Goal: Task Accomplishment & Management: Manage account settings

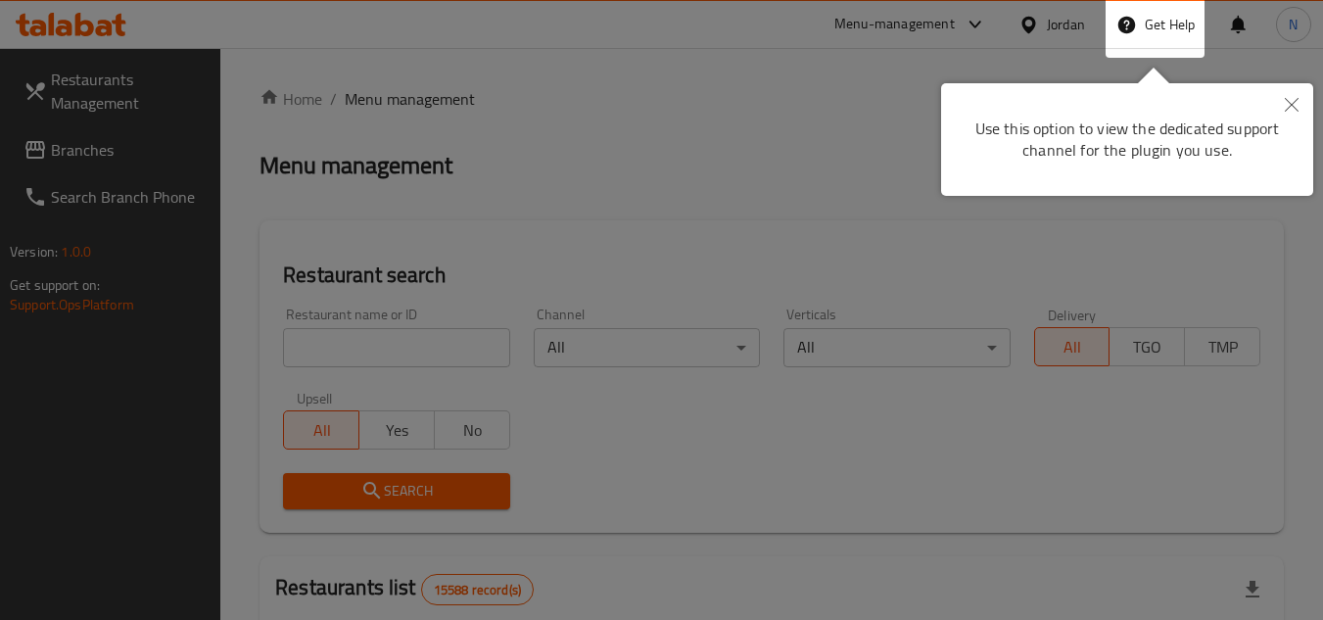
click at [1295, 92] on button "Close" at bounding box center [1291, 105] width 43 height 45
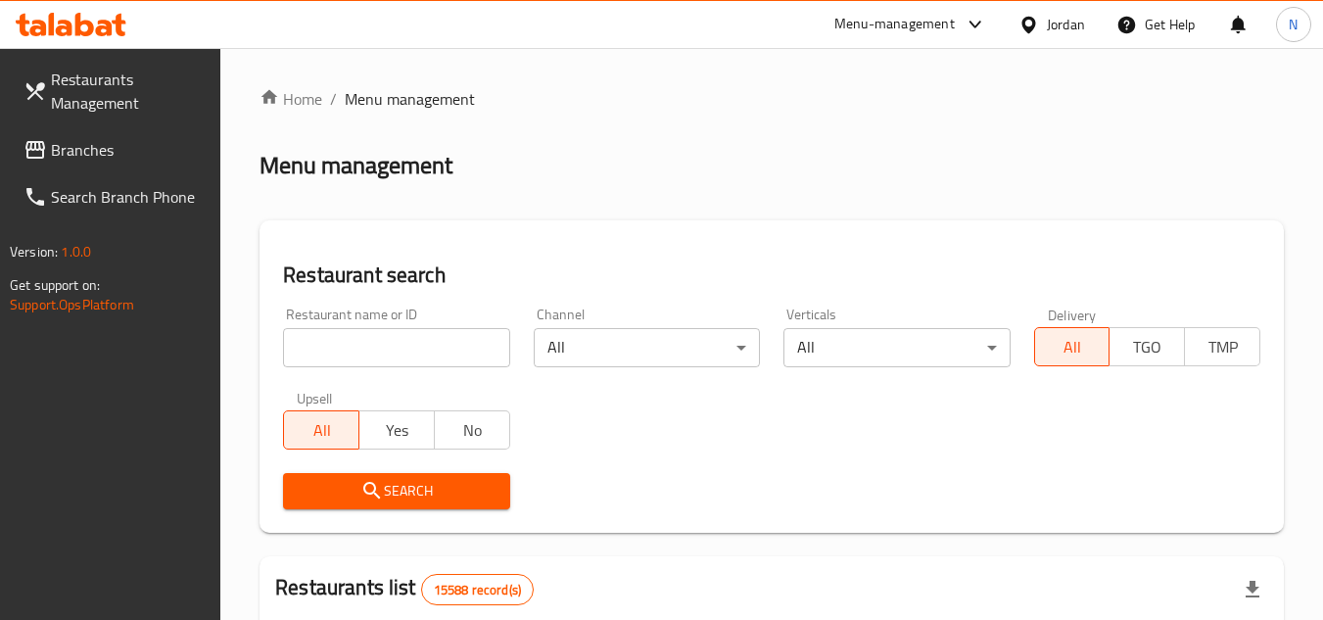
click at [1041, 33] on div at bounding box center [1032, 25] width 28 height 22
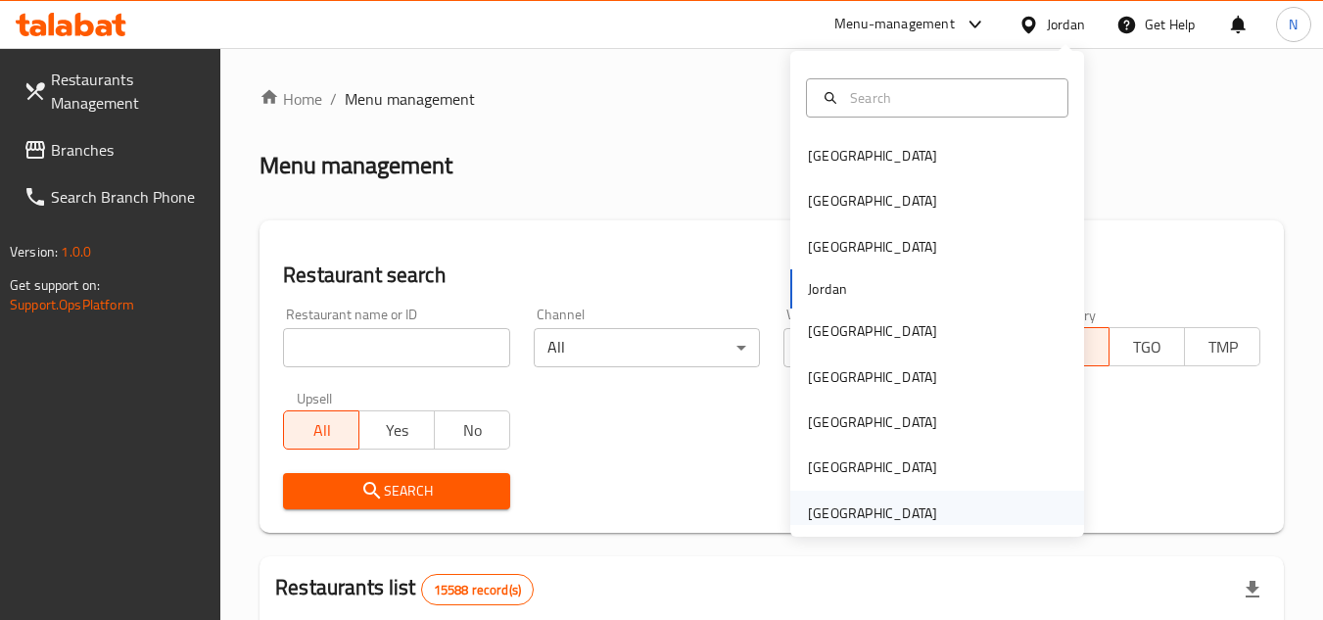
click at [857, 511] on div "[GEOGRAPHIC_DATA]" at bounding box center [872, 513] width 129 height 22
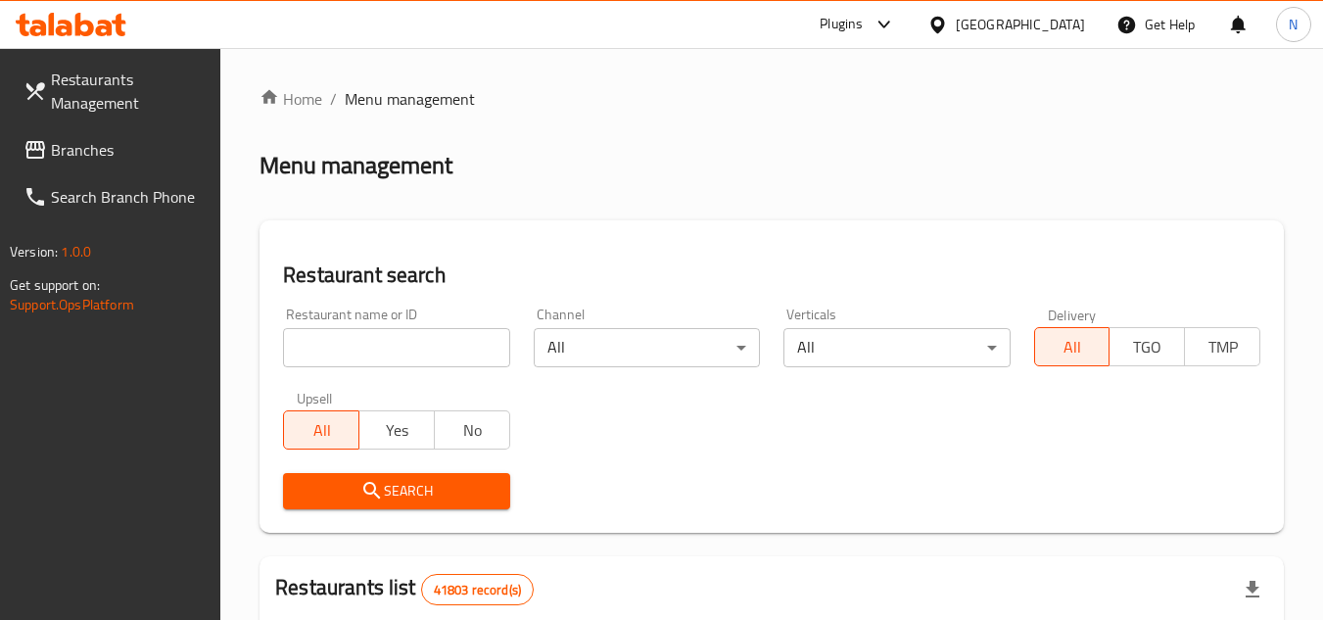
click at [384, 348] on input "search" at bounding box center [396, 347] width 226 height 39
paste input "7336"
click button "Search" at bounding box center [396, 491] width 226 height 36
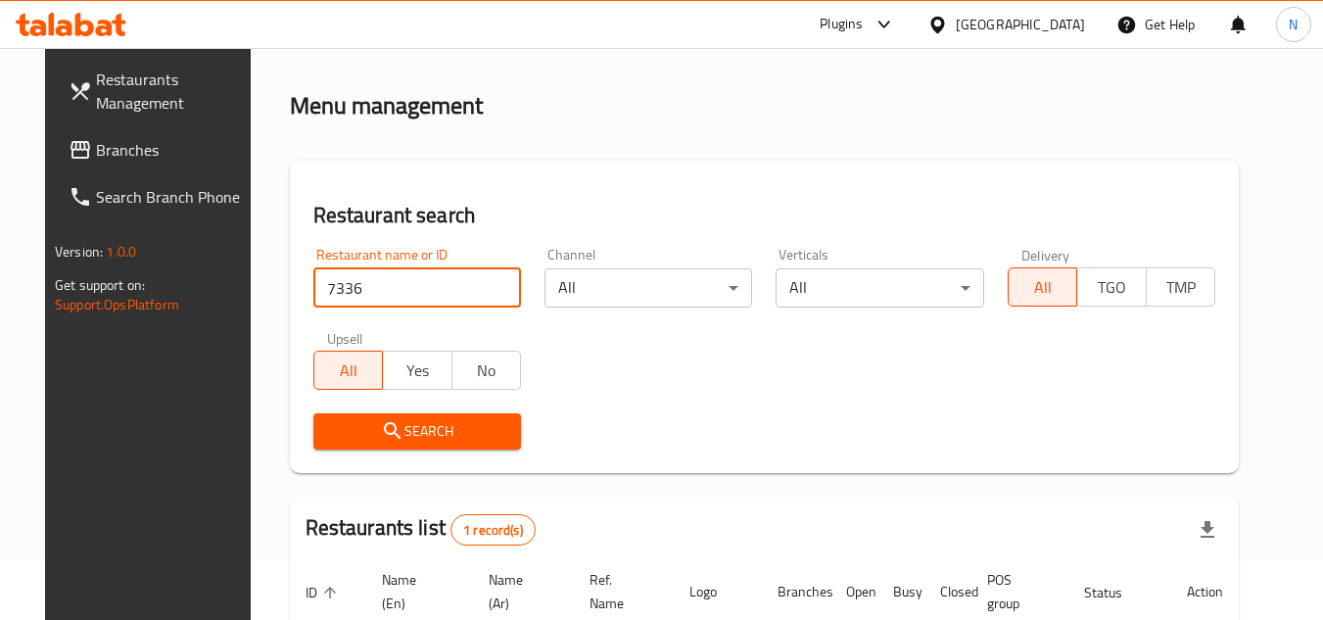
scroll to position [237, 0]
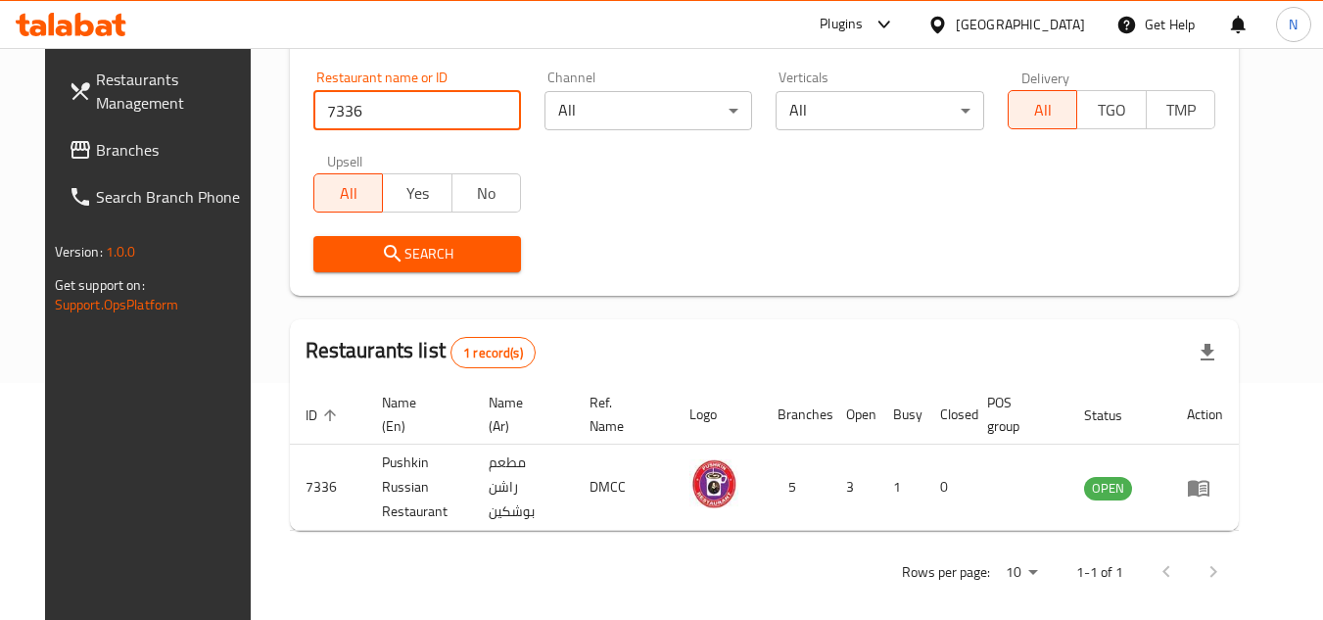
click at [351, 119] on input "7336" at bounding box center [417, 110] width 208 height 39
paste input "61080"
type input "610806"
click at [445, 246] on span "Search" at bounding box center [417, 254] width 176 height 24
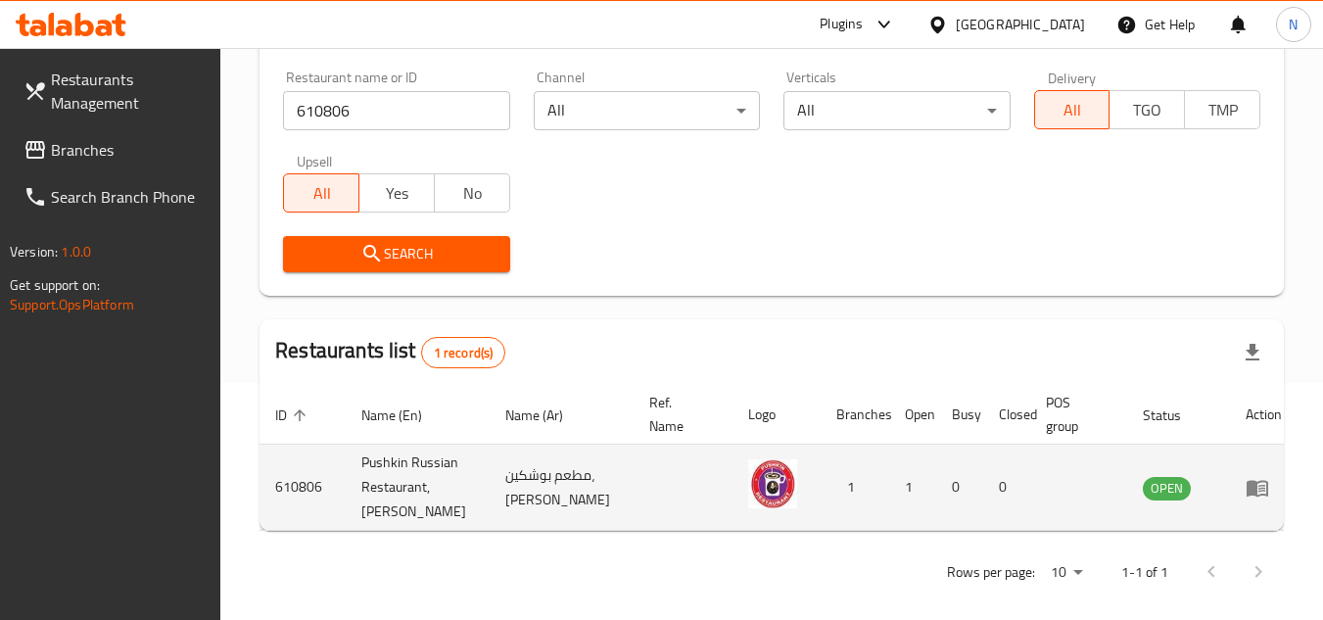
click at [409, 471] on td "Pushkin Russian Restaurant, Ibn Battuta" at bounding box center [418, 487] width 144 height 86
copy td "Pushkin Russian Restaurant, Ibn Battuta"
click at [1247, 502] on td "enhanced table" at bounding box center [1264, 487] width 68 height 86
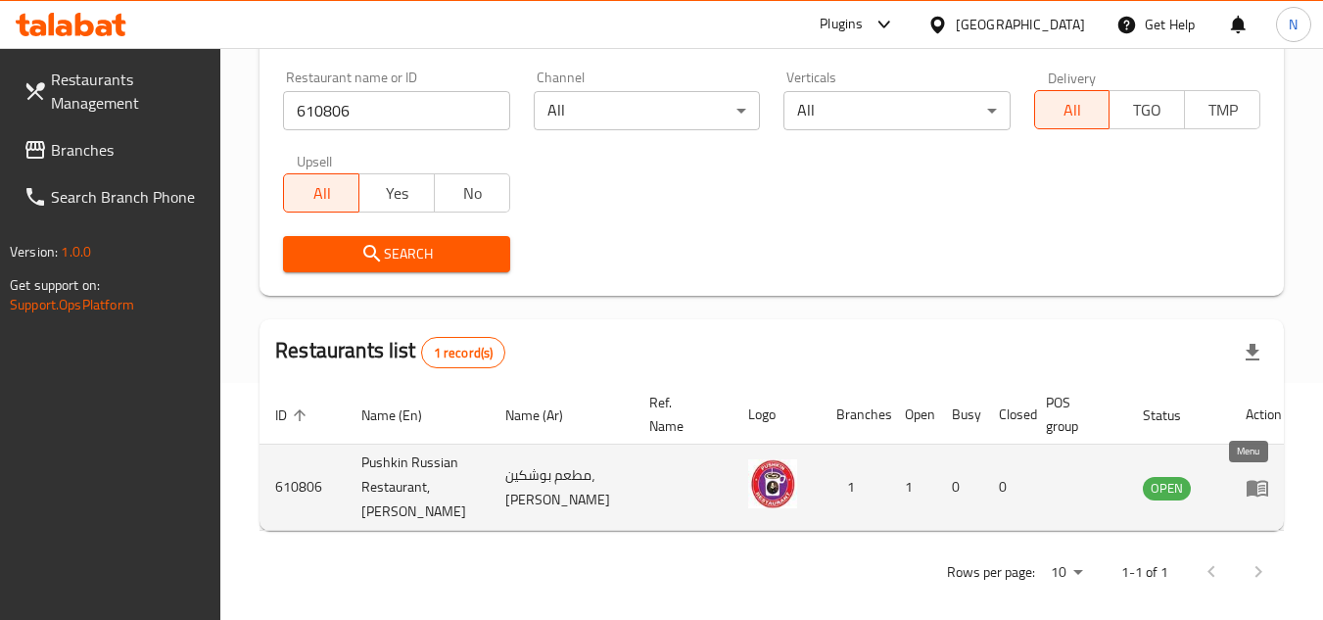
click at [1257, 494] on link "enhanced table" at bounding box center [1263, 487] width 36 height 23
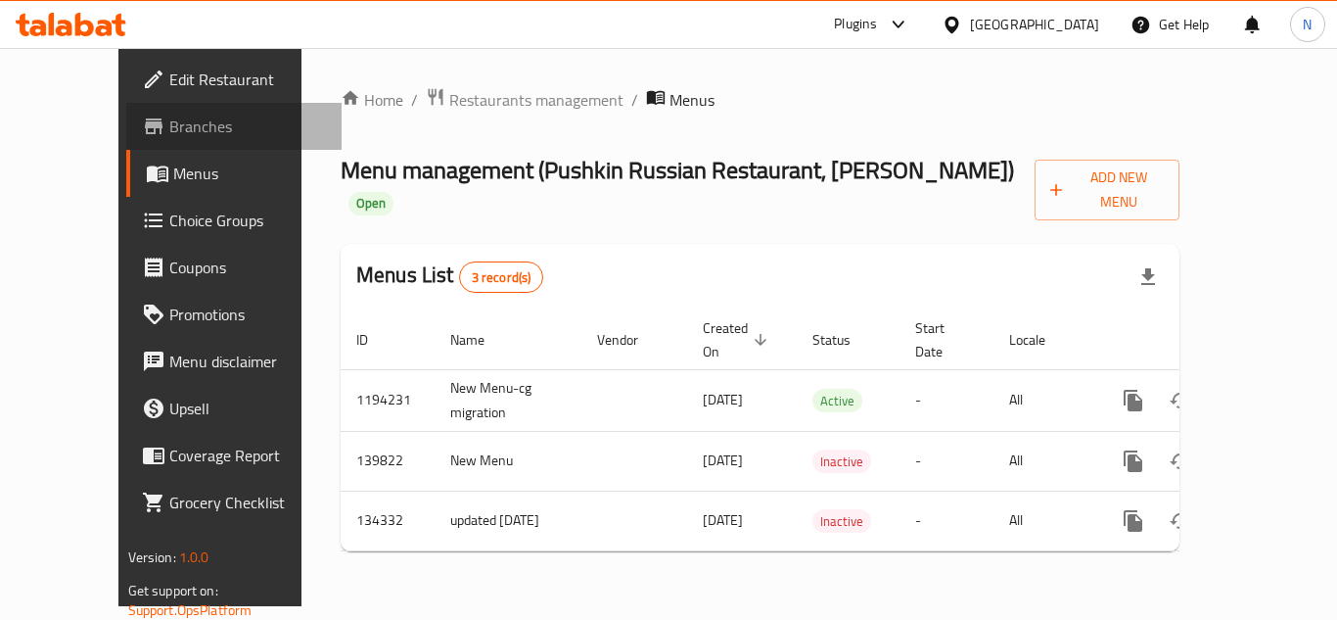
click at [126, 140] on link "Branches" at bounding box center [233, 126] width 215 height 47
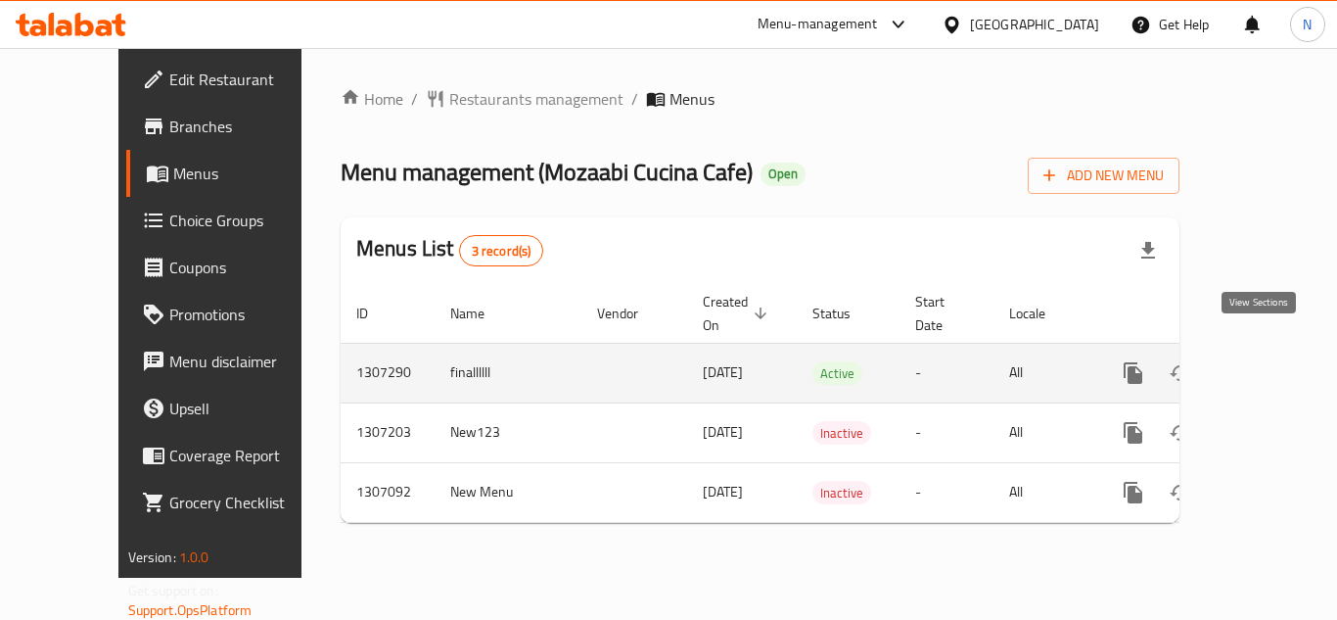
click at [1263, 361] on icon "enhanced table" at bounding box center [1274, 372] width 23 height 23
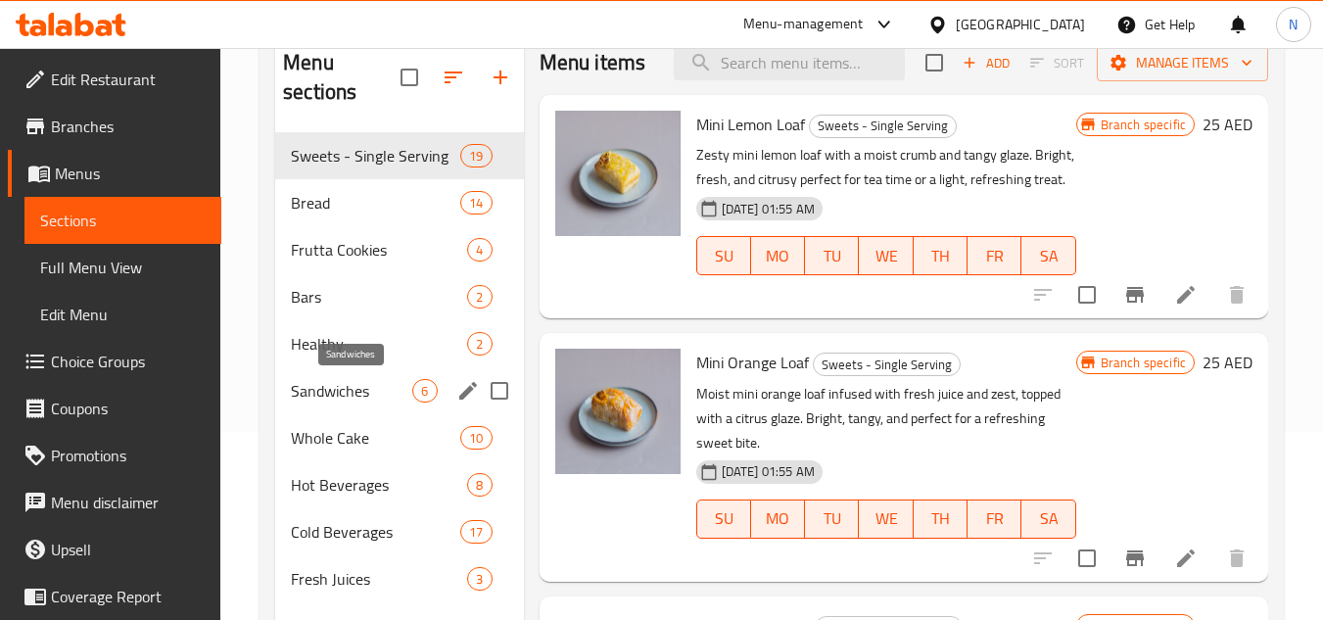
scroll to position [196, 0]
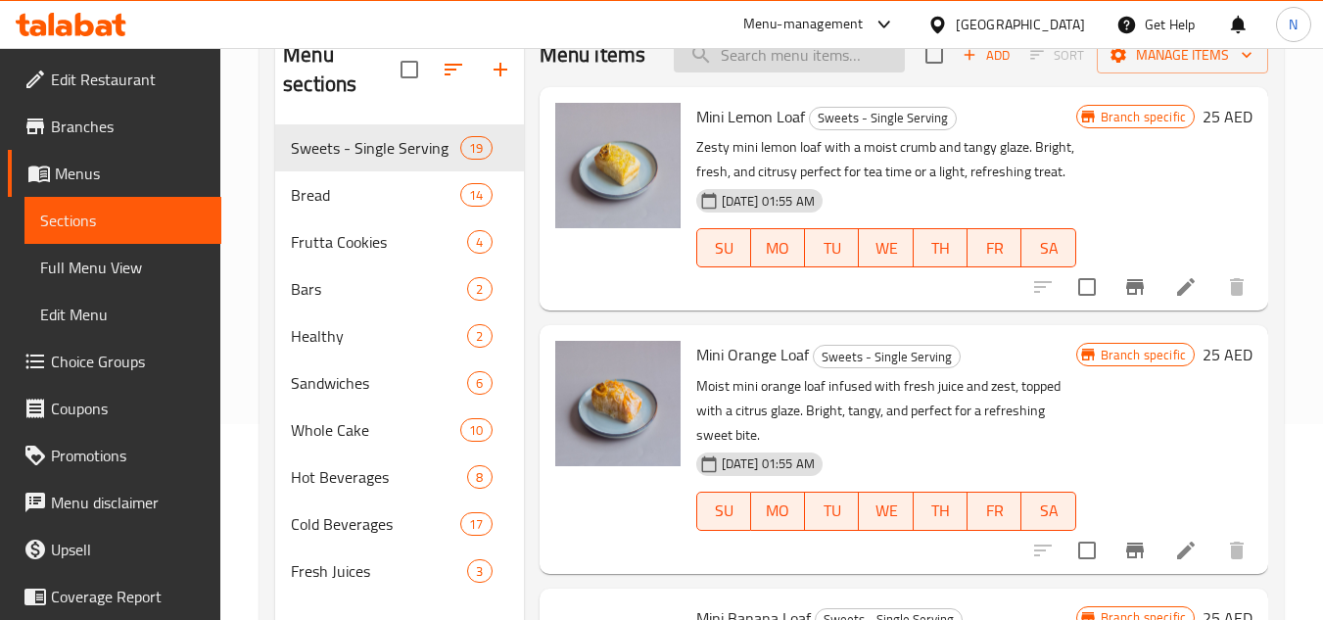
click at [737, 68] on input "search" at bounding box center [789, 55] width 231 height 34
paste input "Classic Tiramisu"
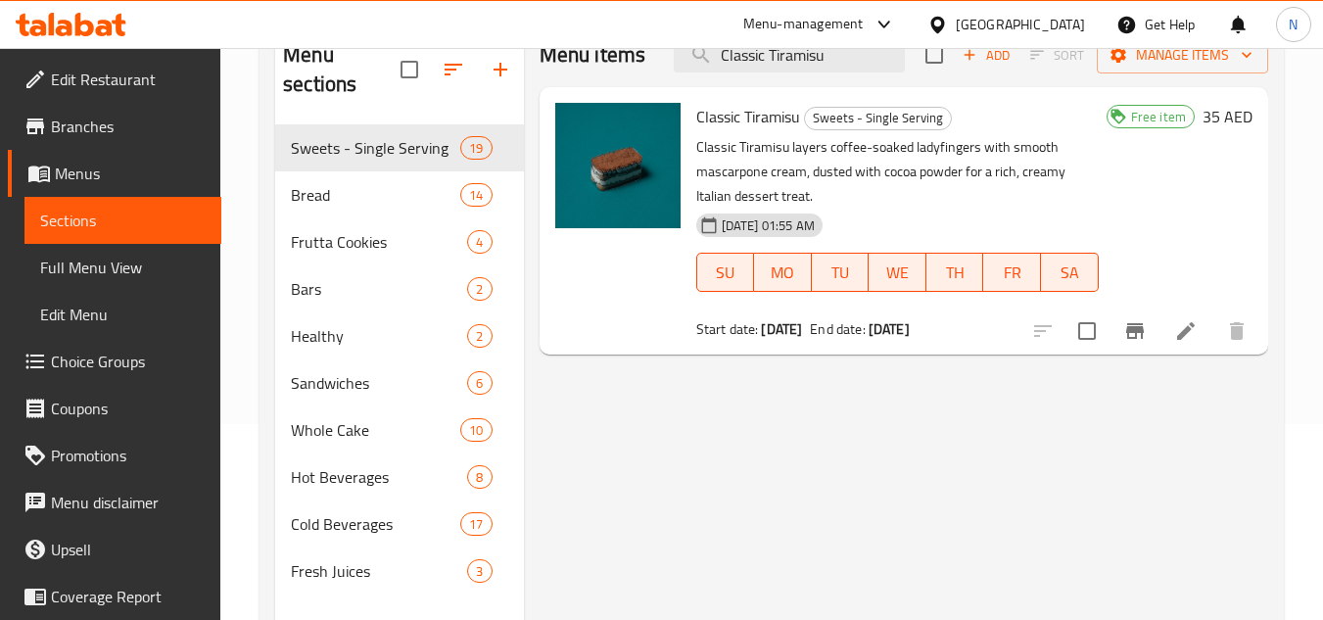
type input "Classic Tiramisu"
click at [110, 128] on span "Branches" at bounding box center [128, 126] width 155 height 23
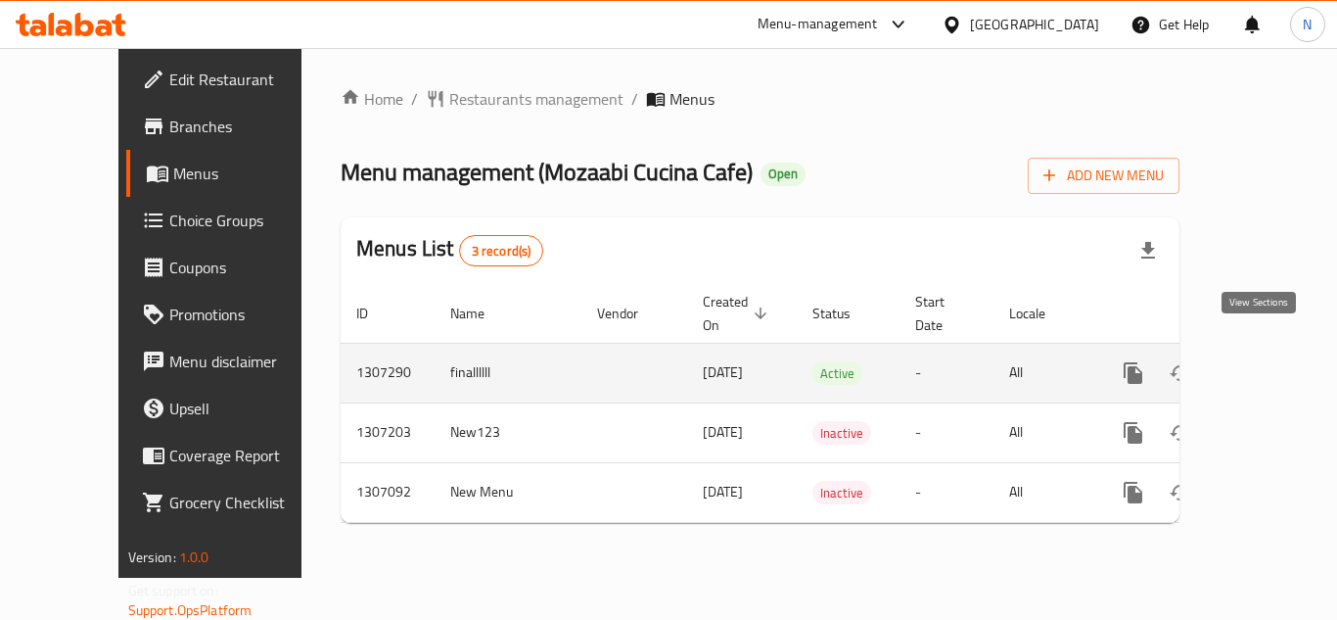
click at [1264, 361] on icon "enhanced table" at bounding box center [1274, 372] width 23 height 23
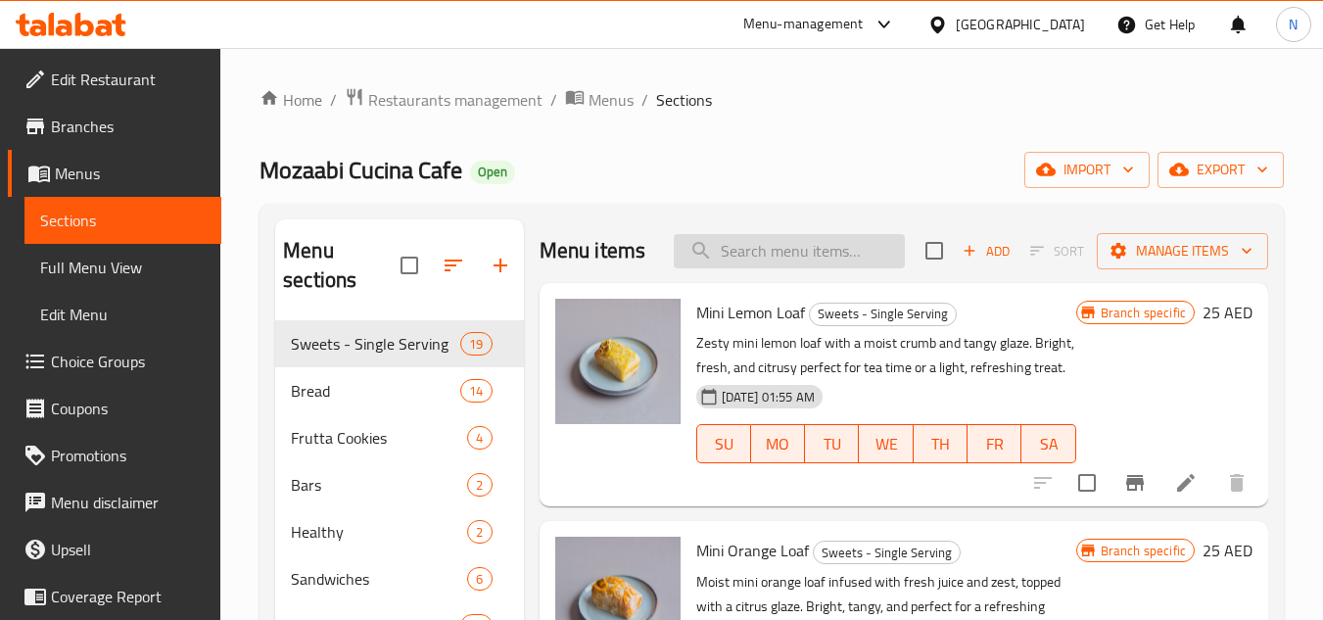
click at [795, 266] on input "search" at bounding box center [789, 251] width 231 height 34
click at [774, 268] on input "search" at bounding box center [789, 251] width 231 height 34
paste input "Classic Tiramisu"
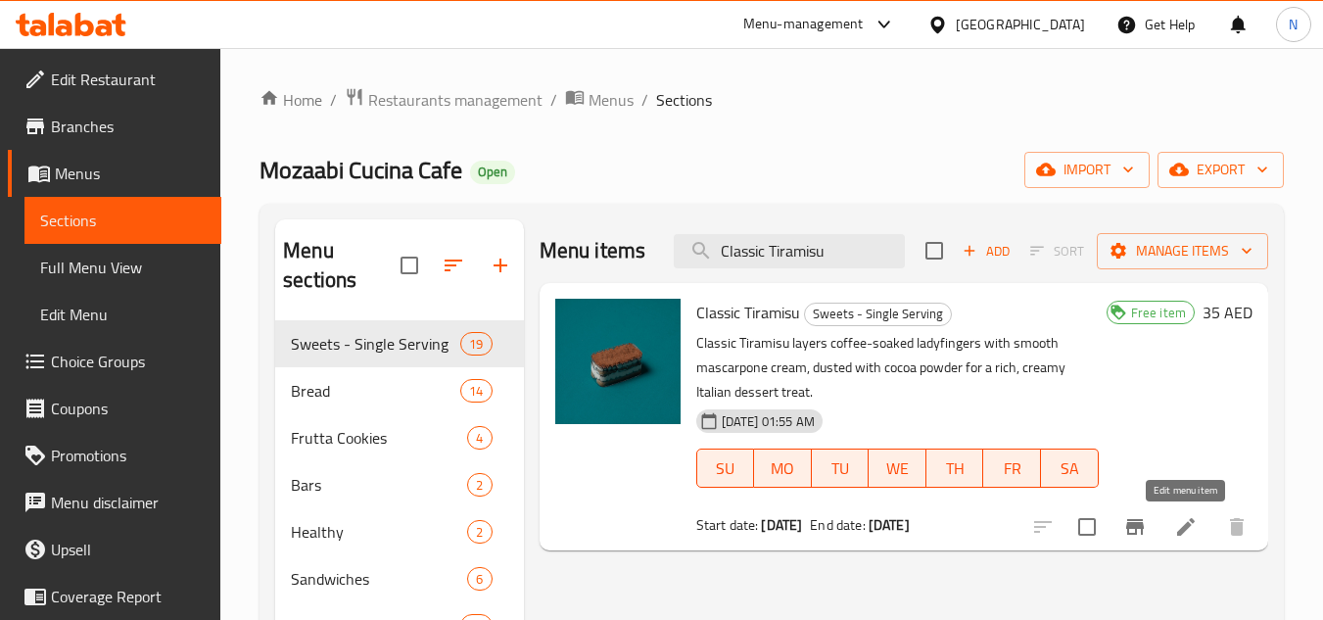
type input "Classic Tiramisu"
drag, startPoint x: 898, startPoint y: 523, endPoint x: 983, endPoint y: 515, distance: 85.5
click at [983, 515] on div "Start date: 01-10-2025 End date: 06-10-2031" at bounding box center [897, 525] width 402 height 20
click at [909, 530] on b "06-10-2031" at bounding box center [888, 524] width 41 height 25
click at [443, 95] on span "Restaurants management" at bounding box center [455, 99] width 174 height 23
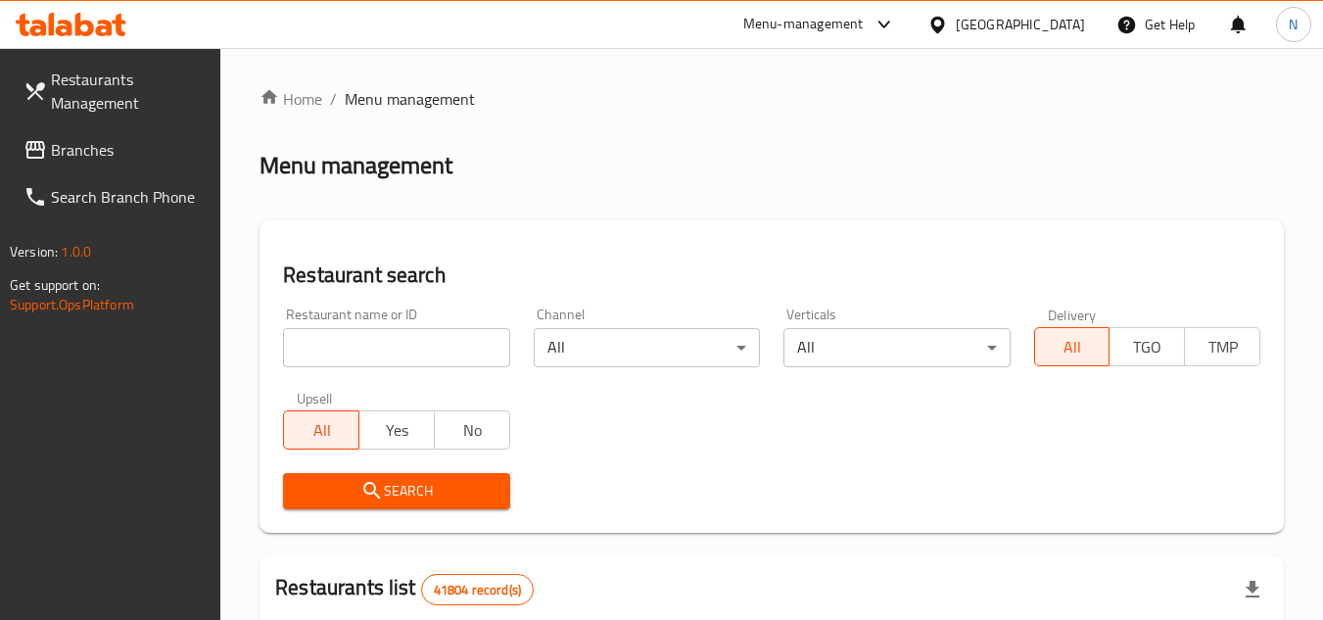
click at [392, 355] on input "search" at bounding box center [396, 347] width 226 height 39
paste input "701264"
type input "701264"
click button "Search" at bounding box center [396, 491] width 226 height 36
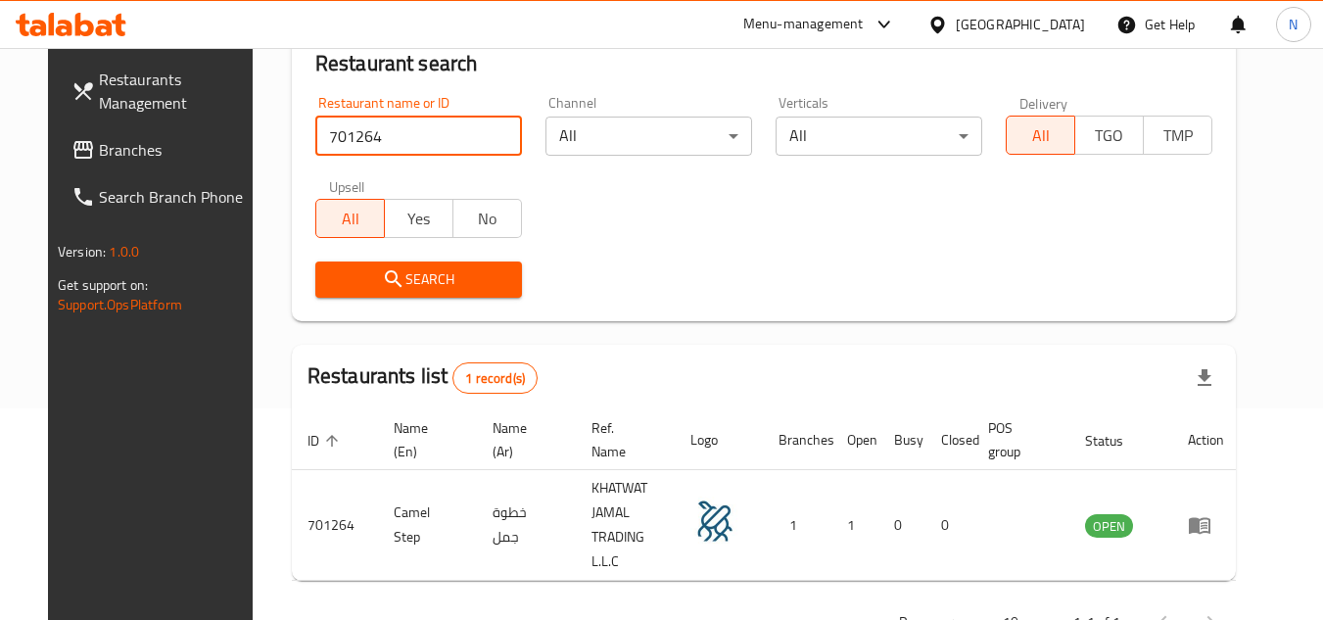
scroll to position [237, 0]
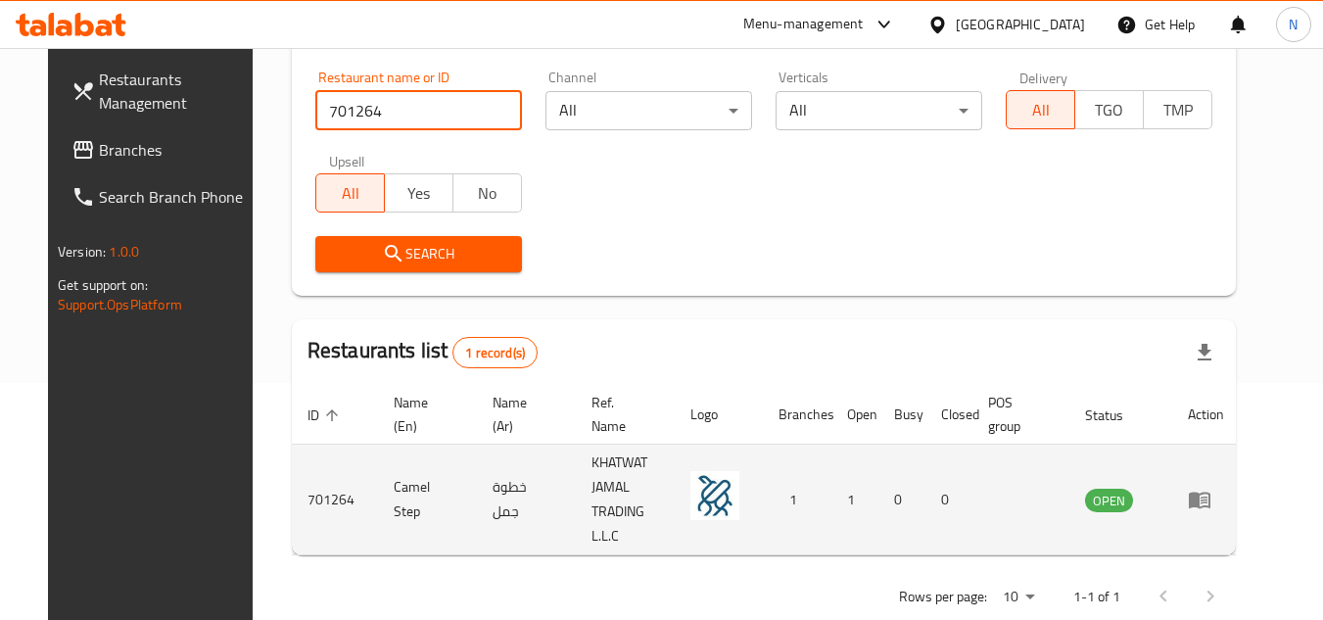
click at [1211, 489] on icon "enhanced table" at bounding box center [1199, 499] width 23 height 23
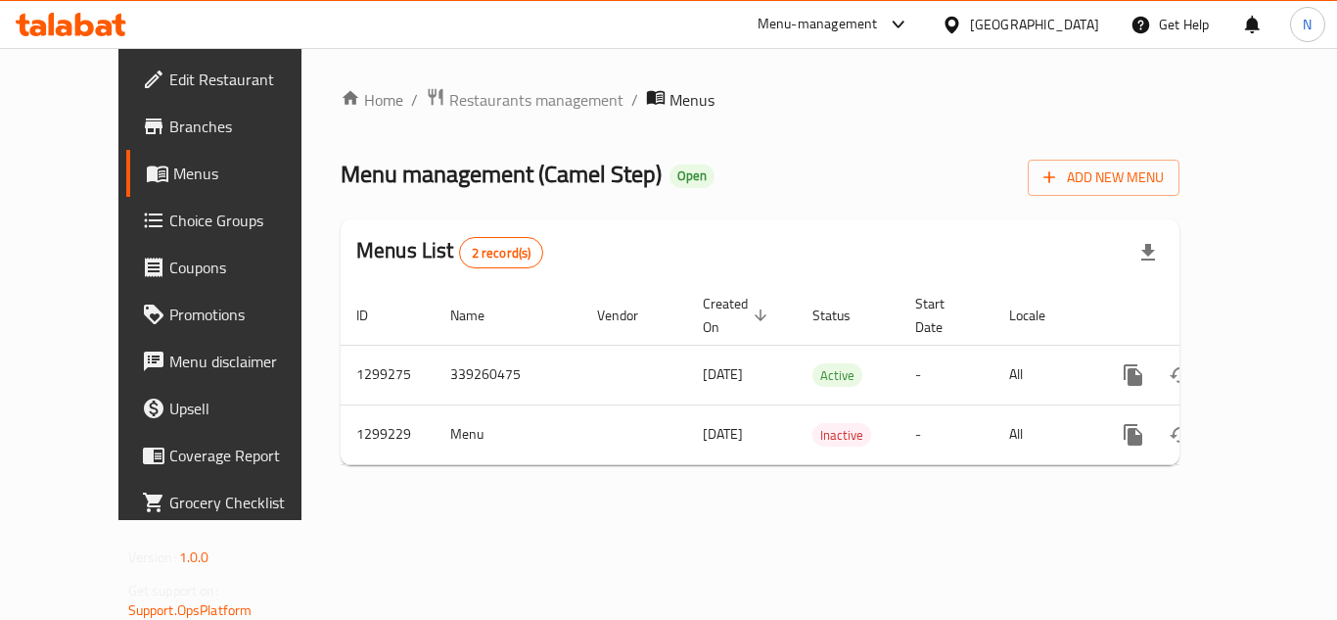
click at [169, 123] on span "Branches" at bounding box center [247, 126] width 157 height 23
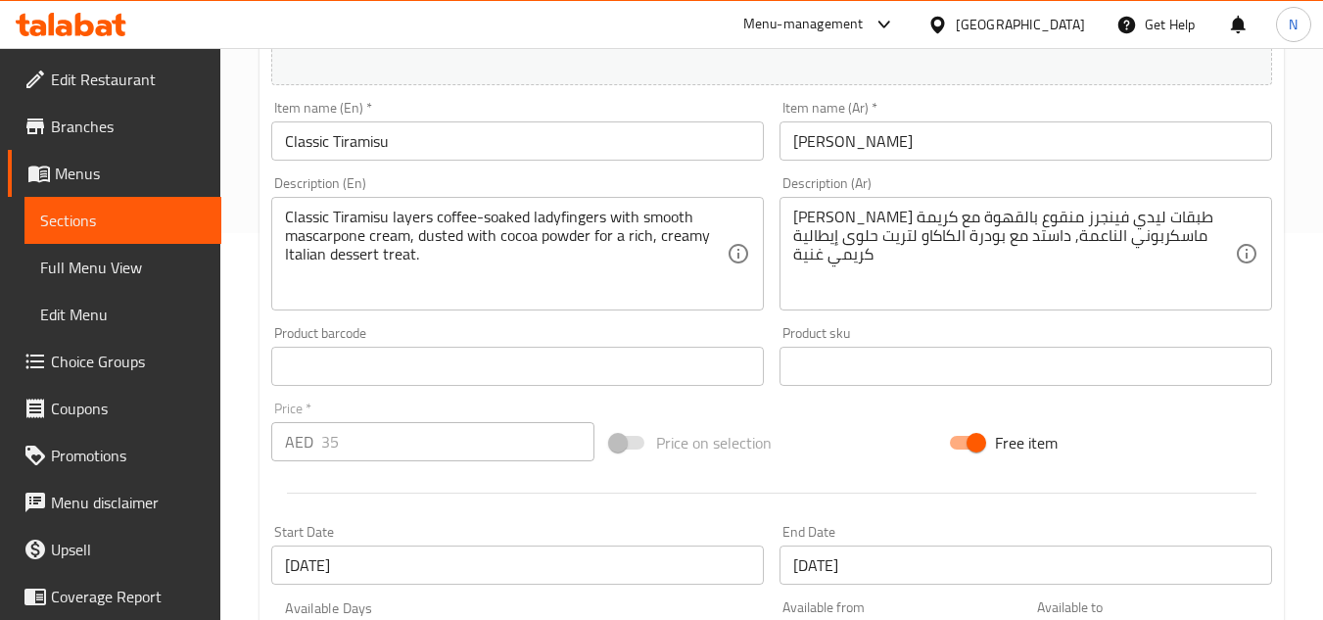
scroll to position [400, 0]
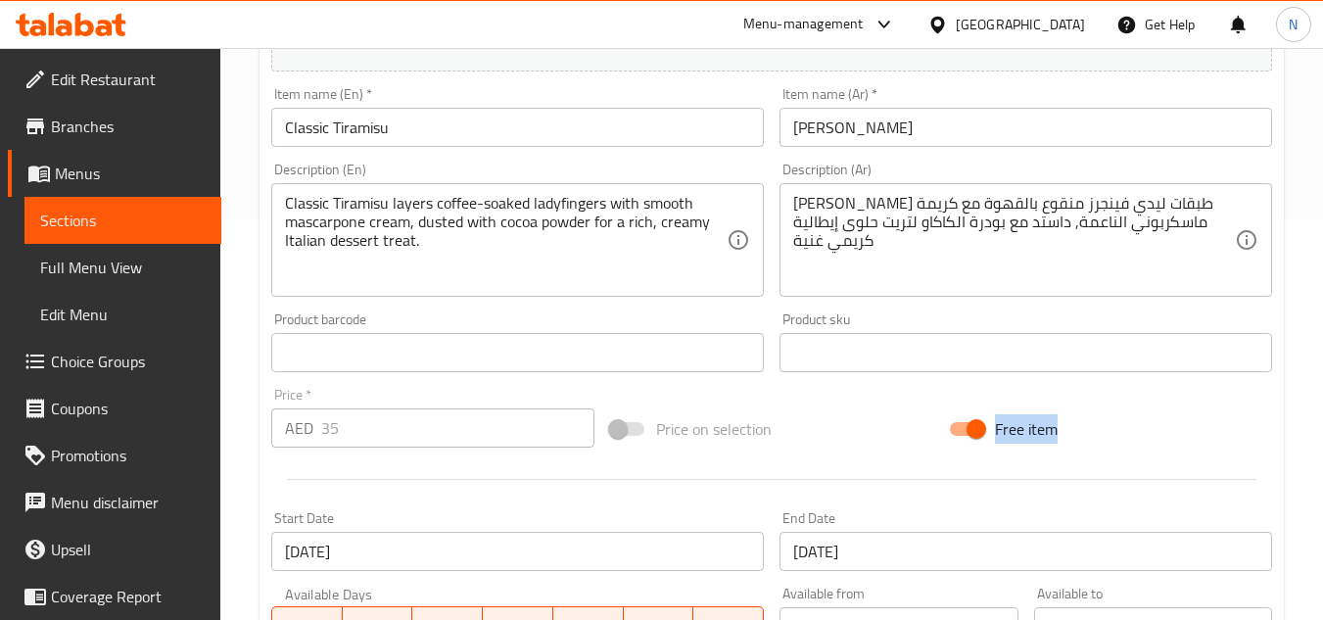
copy span "Free item"
drag, startPoint x: 997, startPoint y: 434, endPoint x: 1094, endPoint y: 437, distance: 97.0
click at [1094, 437] on div "Free item" at bounding box center [1110, 428] width 339 height 53
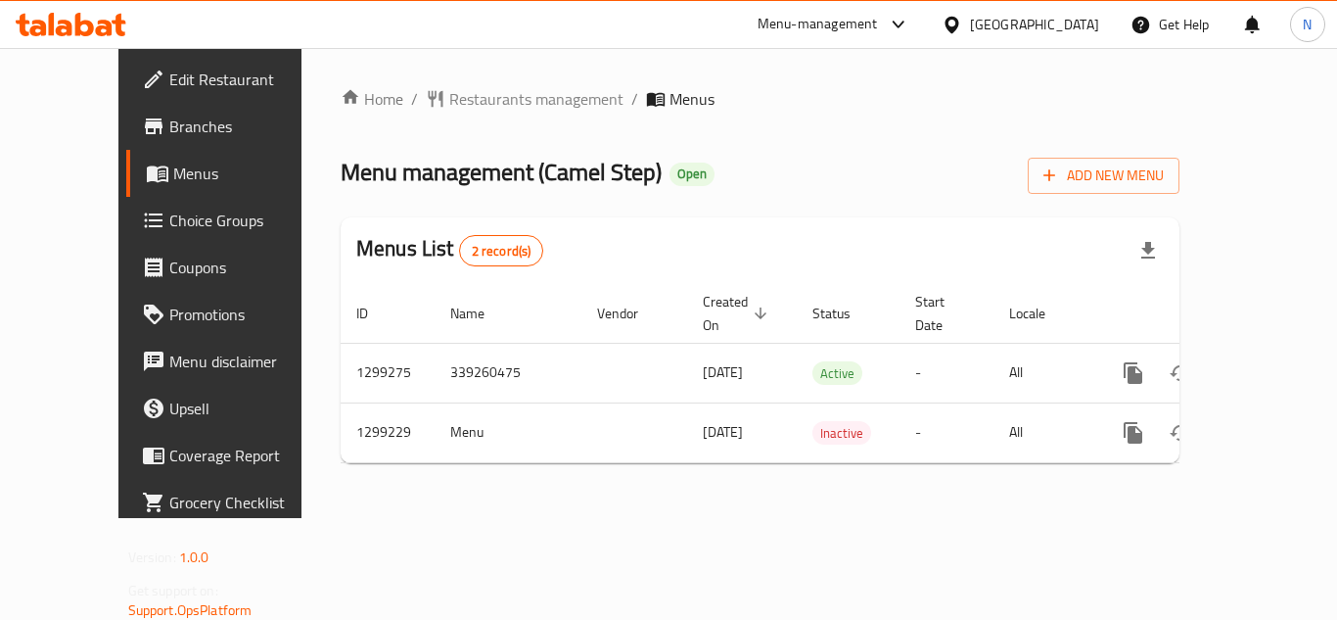
drag, startPoint x: 130, startPoint y: 85, endPoint x: 178, endPoint y: 108, distance: 53.0
click at [169, 85] on span "Edit Restaurant" at bounding box center [247, 79] width 157 height 23
